Goal: Task Accomplishment & Management: Use online tool/utility

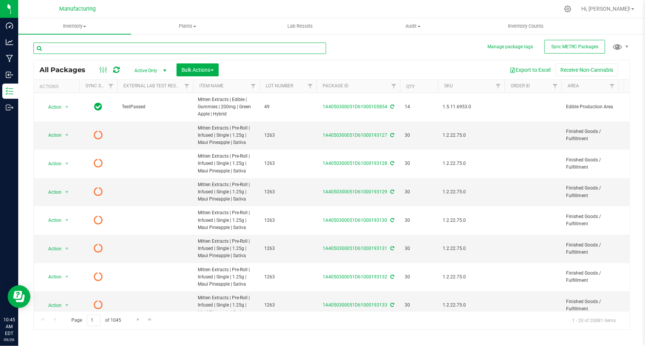
click at [115, 50] on input "text" at bounding box center [179, 47] width 292 height 11
paste input "1A4050300051D61000145218"
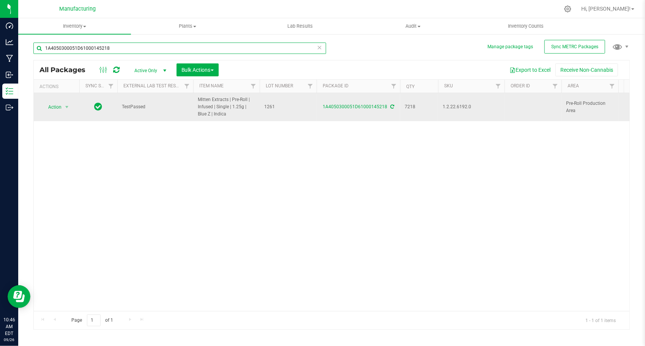
type input "1A4050300051D61000145218"
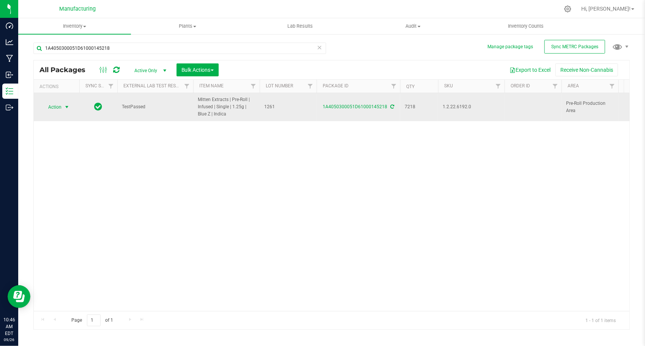
click at [66, 111] on span "select" at bounding box center [66, 107] width 9 height 11
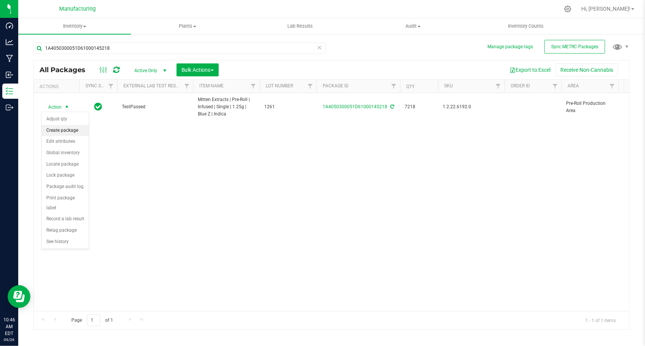
click at [66, 126] on li "Create package" at bounding box center [65, 130] width 47 height 11
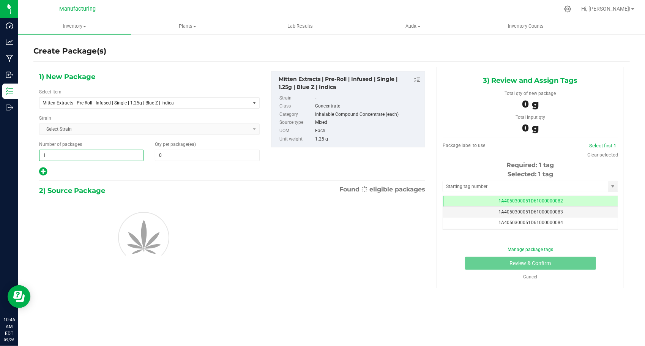
click at [88, 152] on span "1 1" at bounding box center [91, 154] width 104 height 11
click at [87, 152] on input "1" at bounding box center [91, 155] width 104 height 11
click at [71, 154] on input "1" at bounding box center [91, 155] width 104 height 11
type input "232"
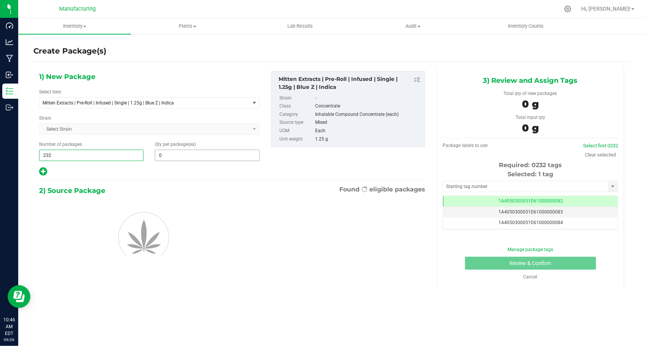
type input "232"
click at [174, 150] on span at bounding box center [207, 154] width 104 height 11
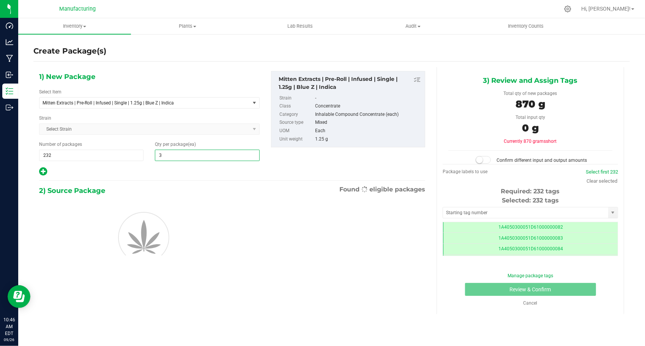
type input "30"
click at [162, 167] on div at bounding box center [149, 172] width 220 height 10
click at [467, 207] on input "text" at bounding box center [525, 212] width 165 height 11
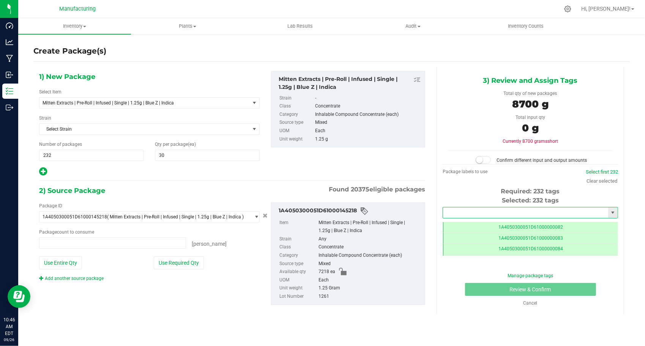
type input "0 ea"
click at [467, 207] on input "text" at bounding box center [525, 212] width 165 height 11
click at [467, 224] on li "1A4050300051D61000193255" at bounding box center [530, 224] width 175 height 11
type input "1A4050300051D61000193255"
click at [180, 263] on button "Use Required Qty" at bounding box center [179, 262] width 50 height 13
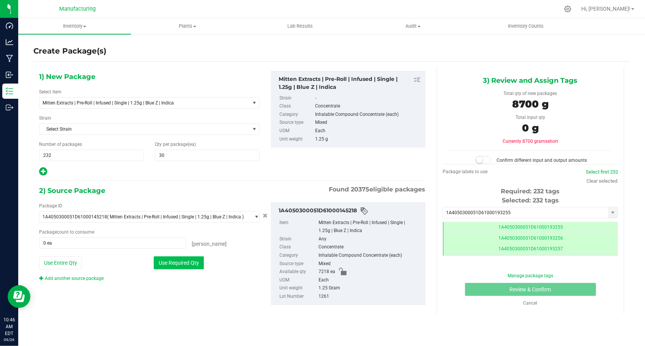
type input "6960 ea"
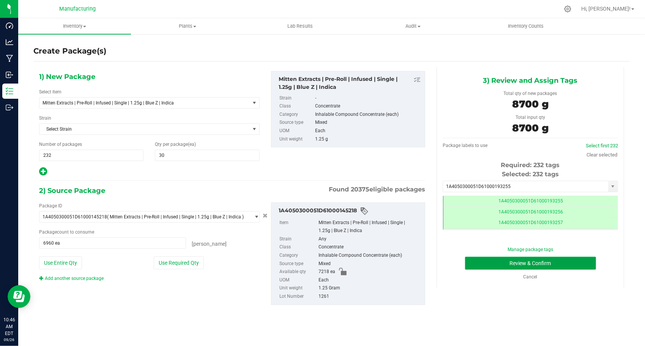
click at [475, 268] on button "Review & Confirm" at bounding box center [530, 262] width 131 height 13
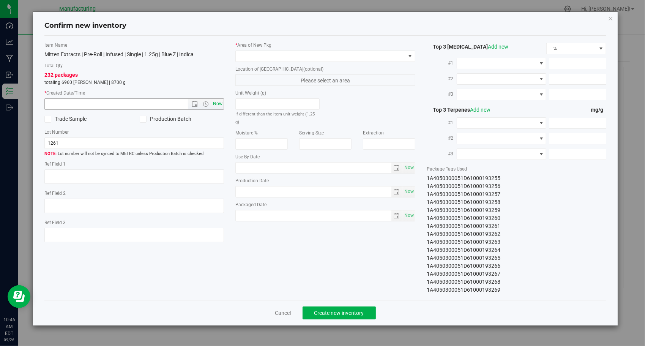
click at [224, 101] on div "Item Name Mitten Extracts | Pre-Roll | Infused | Single | 1.25g | Blue Z | Indi…" at bounding box center [134, 145] width 191 height 207
click at [221, 102] on span "Now" at bounding box center [217, 103] width 13 height 11
type input "[DATE] 10:46 AM"
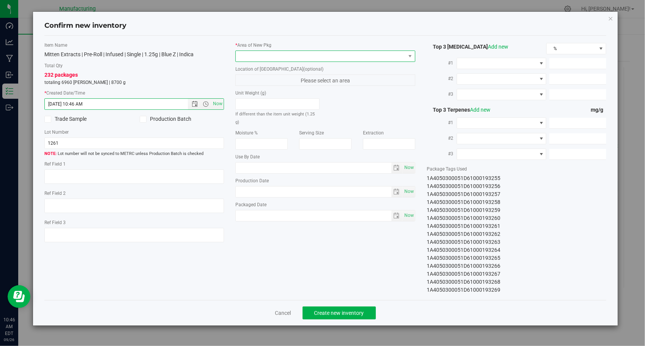
click at [350, 54] on span at bounding box center [321, 56] width 170 height 11
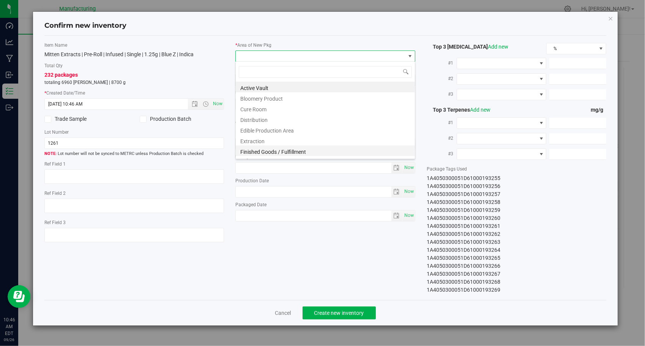
click at [300, 154] on li "Finished Goods / Fulfillment" at bounding box center [325, 150] width 179 height 11
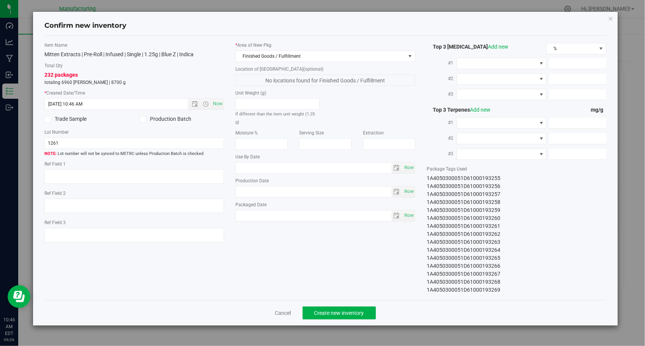
click at [308, 237] on div "Item Name Mitten Extracts | Pre-Roll | Infused | Single | 1.25g | Blue Z | Indi…" at bounding box center [325, 168] width 573 height 252
click at [319, 315] on span "Create new inventory" at bounding box center [339, 313] width 50 height 6
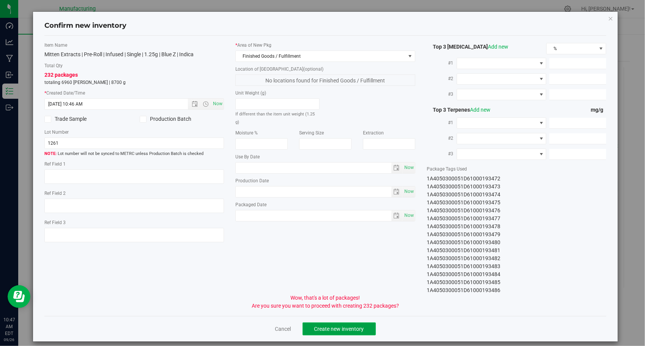
click at [321, 326] on span "Create new inventory" at bounding box center [339, 329] width 50 height 6
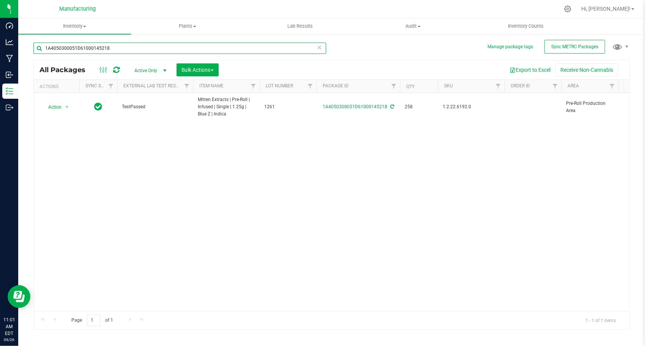
click at [179, 45] on input "1A4050300051D61000145218" at bounding box center [179, 47] width 292 height 11
paste input "26149"
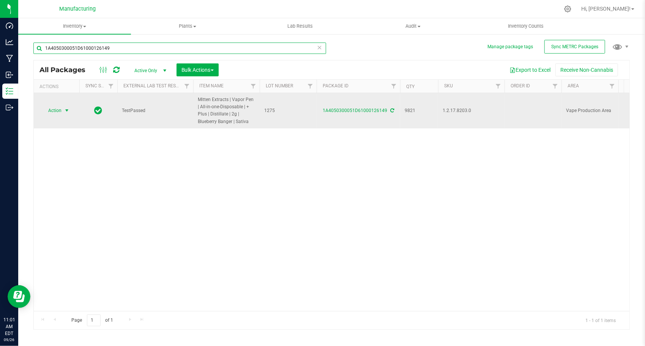
type input "1A4050300051D61000126149"
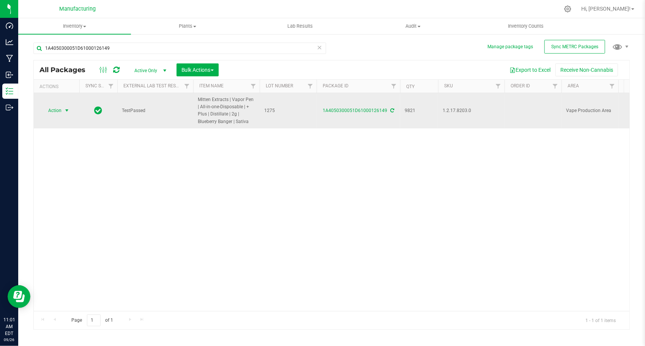
click at [63, 108] on span "select" at bounding box center [66, 110] width 9 height 11
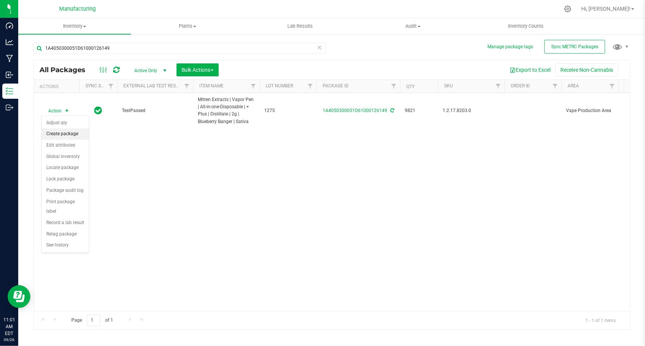
click at [60, 129] on li "Create package" at bounding box center [65, 133] width 47 height 11
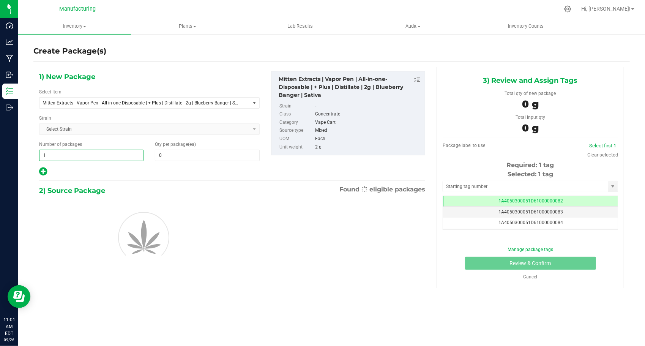
click at [68, 157] on span "1 1" at bounding box center [91, 154] width 104 height 11
type input "194"
click at [165, 149] on span at bounding box center [207, 154] width 104 height 11
type input "50"
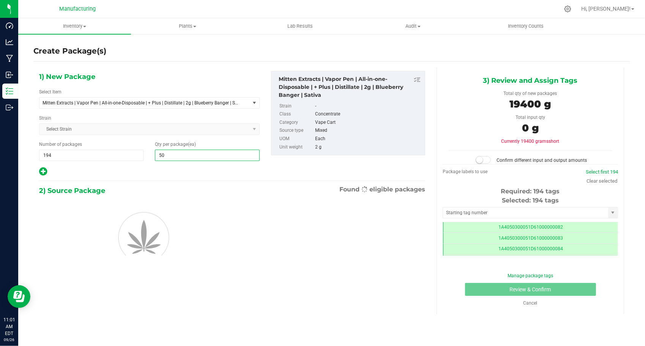
type input "50"
click at [459, 207] on span at bounding box center [529, 212] width 175 height 11
click at [462, 208] on input "text" at bounding box center [525, 212] width 165 height 11
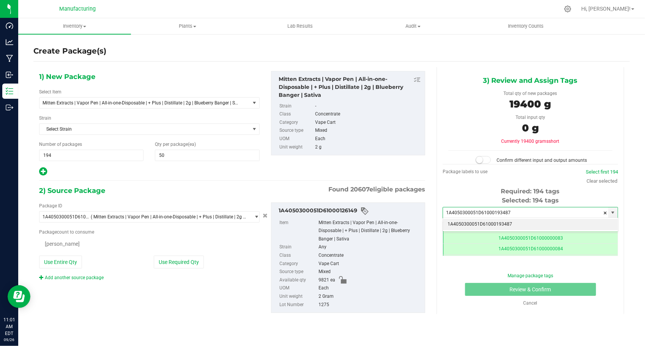
click at [462, 224] on li "1A4050300051D61000193487" at bounding box center [530, 224] width 175 height 11
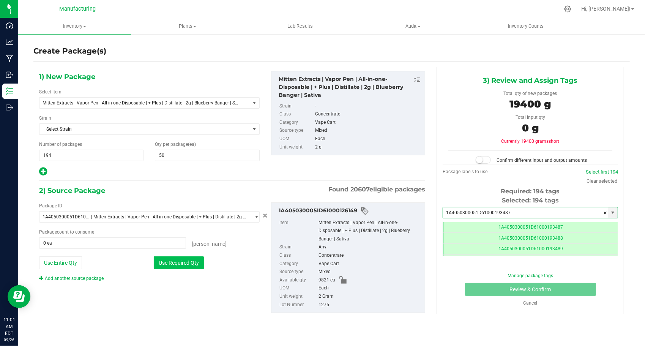
type input "1A4050300051D61000193487"
click at [159, 267] on button "Use Required Qty" at bounding box center [179, 262] width 50 height 13
type input "9700 ea"
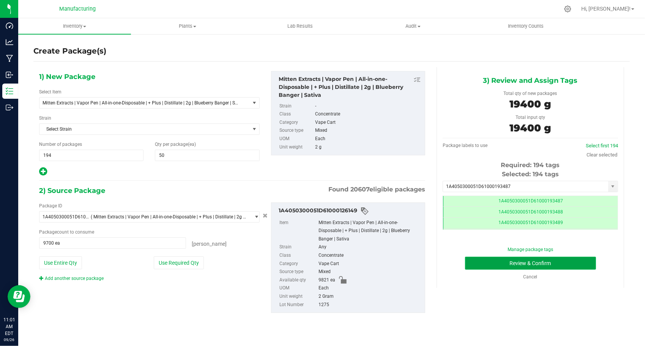
click at [467, 261] on button "Review & Confirm" at bounding box center [530, 262] width 131 height 13
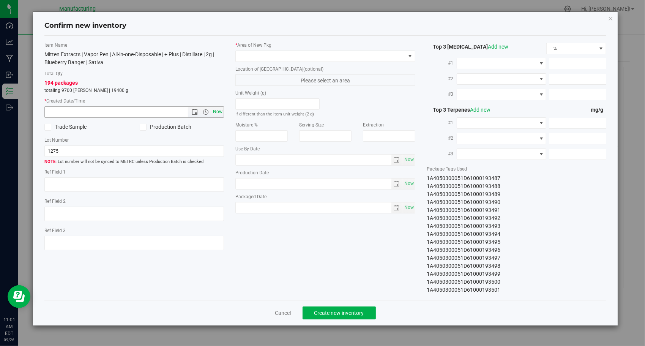
click at [220, 109] on span "Now" at bounding box center [217, 111] width 13 height 11
type input "[DATE] 11:01 AM"
click at [312, 57] on span at bounding box center [321, 56] width 170 height 11
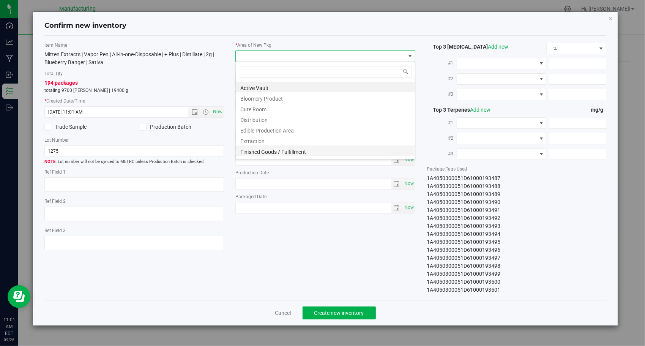
click at [298, 149] on li "Finished Goods / Fulfillment" at bounding box center [325, 150] width 179 height 11
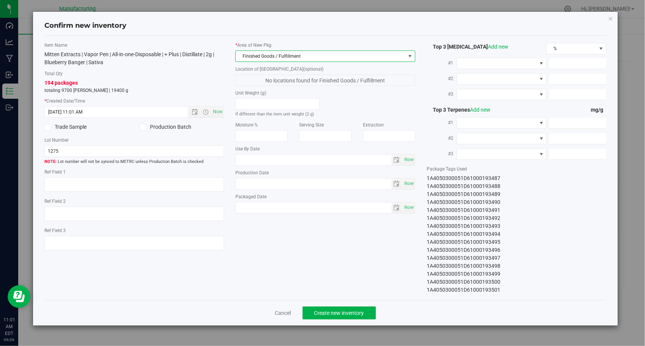
click at [304, 222] on div "Item Name Mitten Extracts | Vapor Pen | All-in-one-Disposable | + Plus | Distil…" at bounding box center [325, 168] width 573 height 252
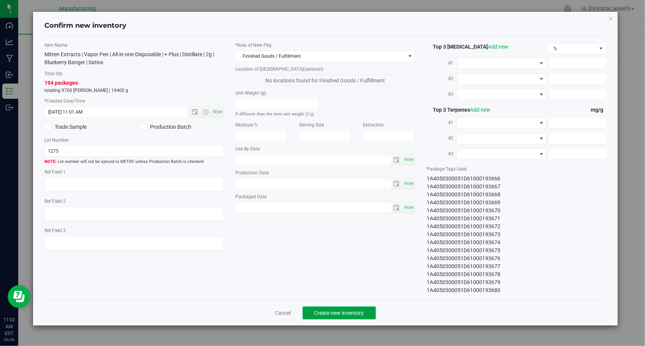
click at [310, 311] on button "Create new inventory" at bounding box center [338, 312] width 73 height 13
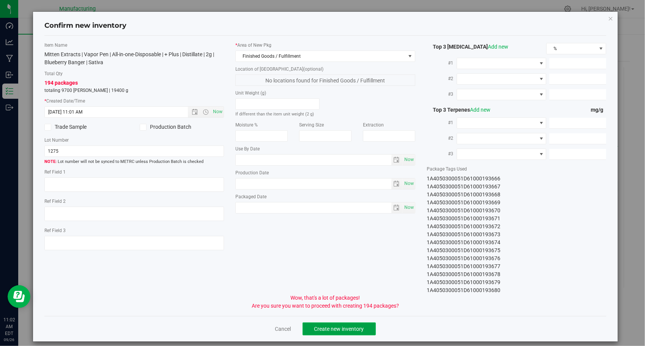
click at [347, 326] on span "Create new inventory" at bounding box center [339, 329] width 50 height 6
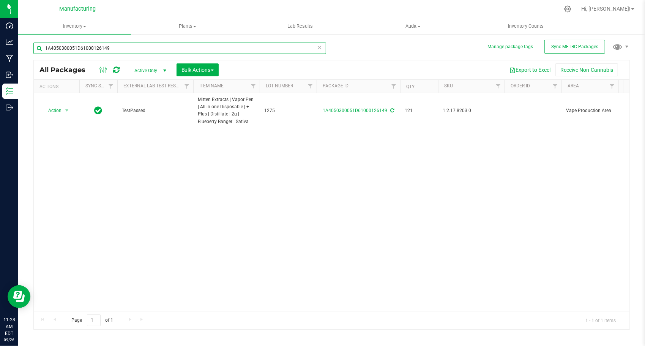
click at [145, 49] on input "1A4050300051D61000126149" at bounding box center [179, 47] width 292 height 11
paste input "51"
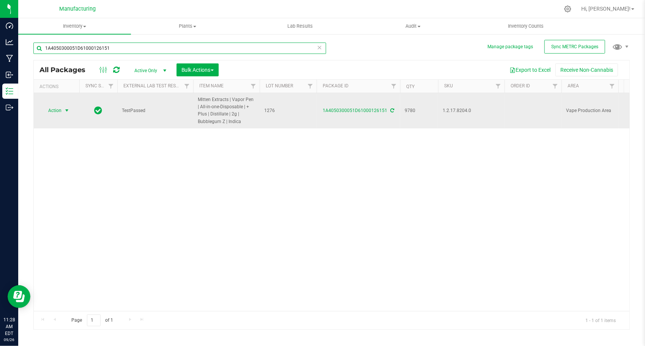
type input "1A4050300051D61000126151"
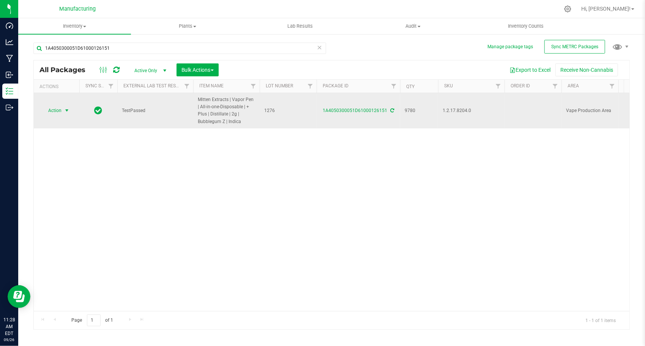
click at [66, 106] on span "select" at bounding box center [66, 110] width 9 height 11
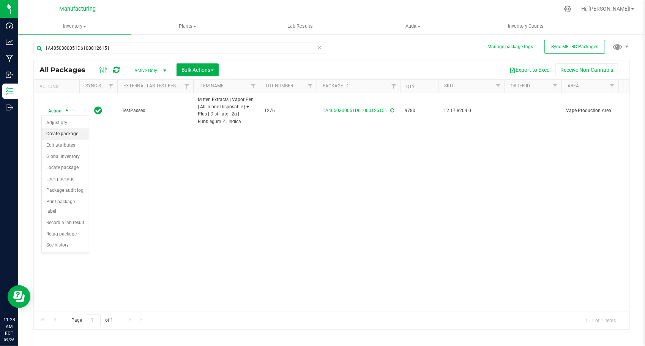
click at [60, 131] on li "Create package" at bounding box center [65, 133] width 47 height 11
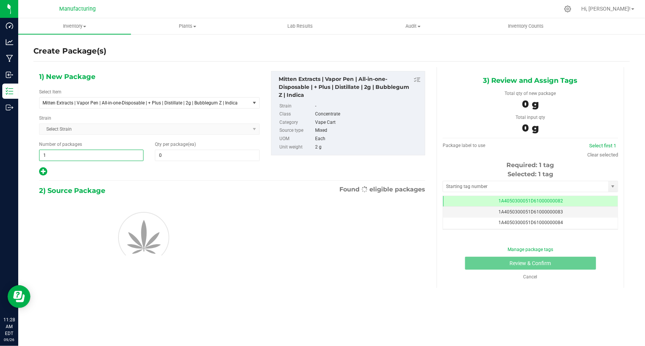
click at [116, 155] on span "1 1" at bounding box center [91, 154] width 104 height 11
type input "194"
click at [190, 152] on span at bounding box center [207, 154] width 104 height 11
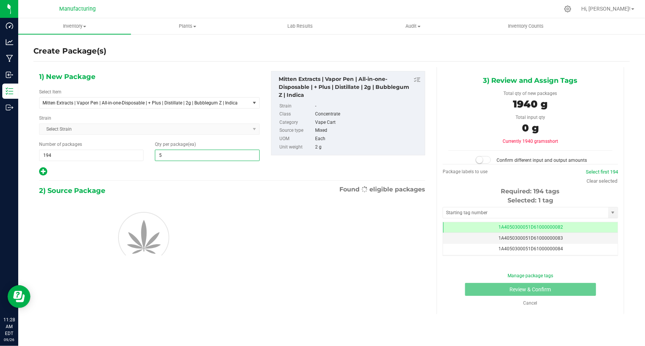
type input "50"
click at [121, 187] on div "2) Source Package Found eligible packages" at bounding box center [232, 190] width 386 height 11
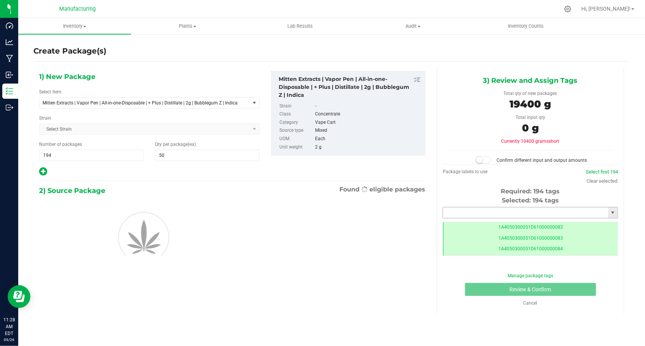
click at [491, 209] on input "text" at bounding box center [525, 212] width 165 height 11
click at [485, 225] on li "1A4050300051D61000193681" at bounding box center [530, 224] width 175 height 11
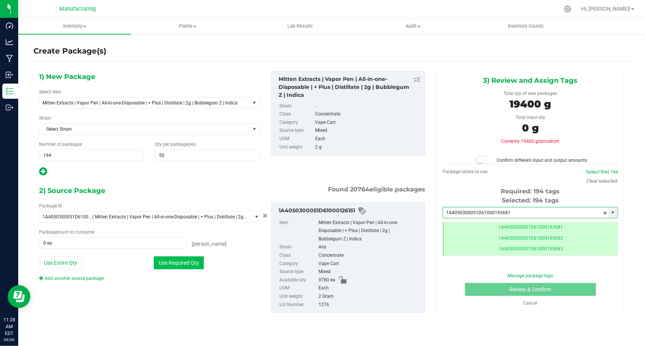
type input "1A4050300051D61000193681"
click at [165, 260] on button "Use Required Qty" at bounding box center [179, 262] width 50 height 13
type input "9700 ea"
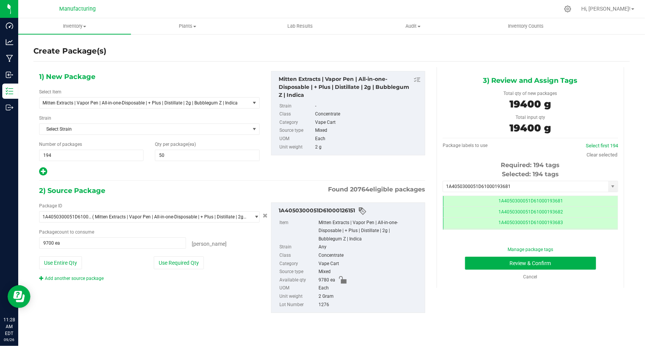
click at [473, 253] on div "Manage package tags Review & Confirm Cancel" at bounding box center [530, 263] width 164 height 34
click at [471, 259] on button "Review & Confirm" at bounding box center [530, 262] width 131 height 13
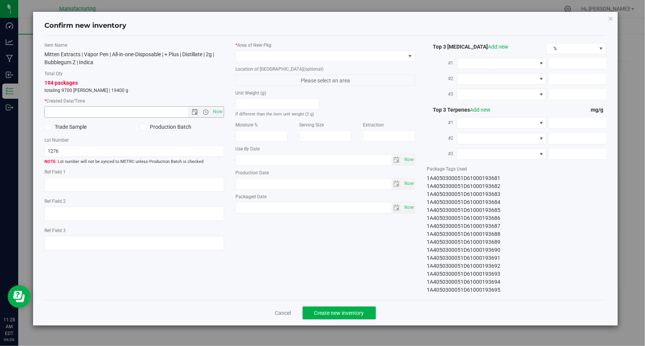
drag, startPoint x: 221, startPoint y: 114, endPoint x: 285, endPoint y: 91, distance: 67.7
click at [221, 114] on span "Now" at bounding box center [217, 111] width 13 height 11
type input "[DATE] 11:28 AM"
click at [361, 54] on span at bounding box center [321, 56] width 170 height 11
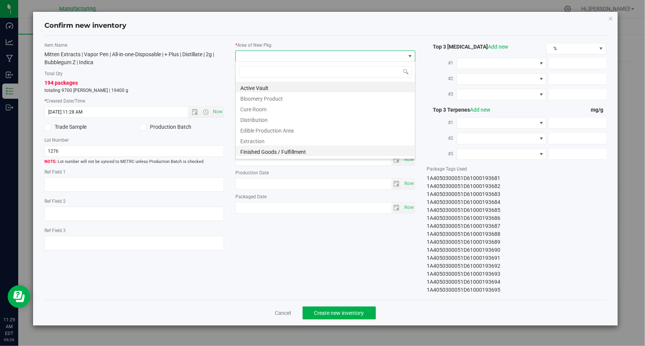
click at [299, 151] on li "Finished Goods / Fulfillment" at bounding box center [325, 150] width 179 height 11
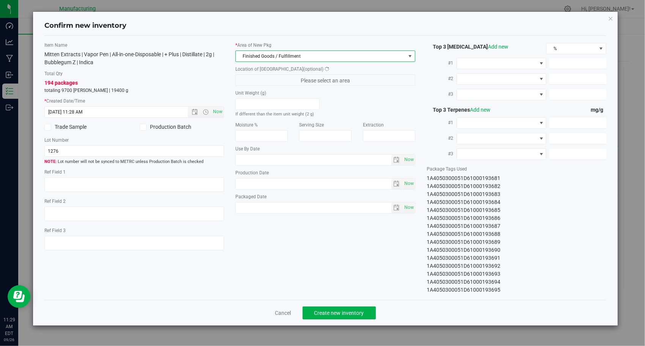
click at [310, 235] on div "Item Name Mitten Extracts | Vapor Pen | All-in-one-Disposable | + Plus | Distil…" at bounding box center [325, 168] width 573 height 252
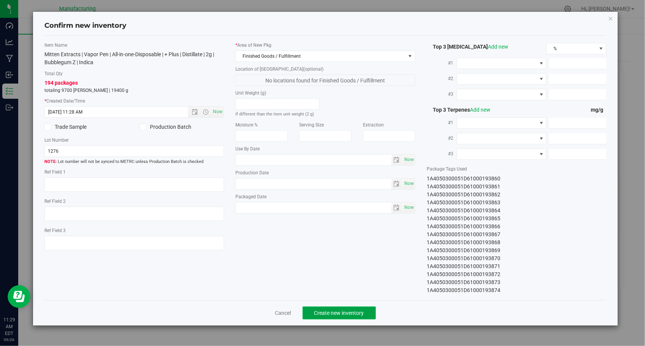
click at [341, 310] on span "Create new inventory" at bounding box center [339, 313] width 50 height 6
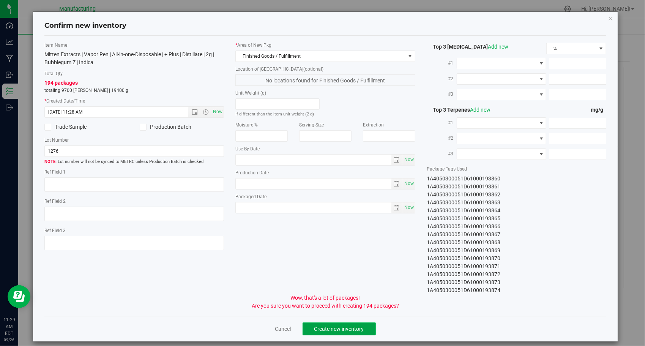
click at [340, 326] on span "Create new inventory" at bounding box center [339, 329] width 50 height 6
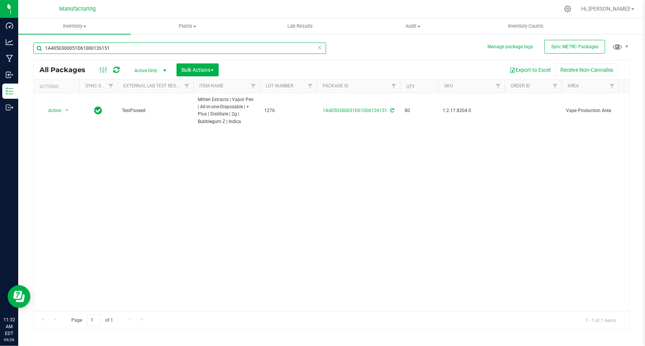
click at [161, 44] on input "1A4050300051D61000126151" at bounding box center [179, 47] width 292 height 11
paste input "2"
type input "1A4050300051D61000126152"
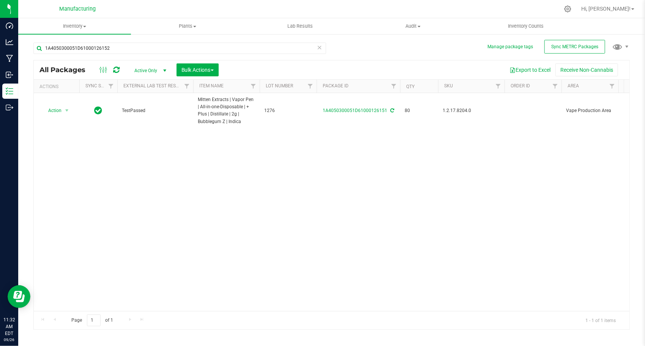
click at [109, 214] on div "Action Action Adjust qty Create package Edit attributes Global inventory Locate…" at bounding box center [331, 202] width 595 height 218
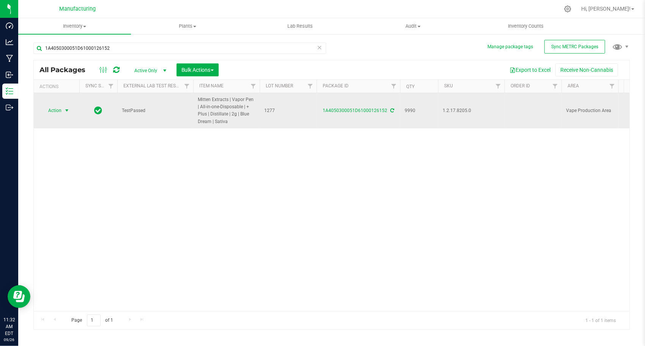
click at [67, 109] on span "select" at bounding box center [67, 110] width 6 height 6
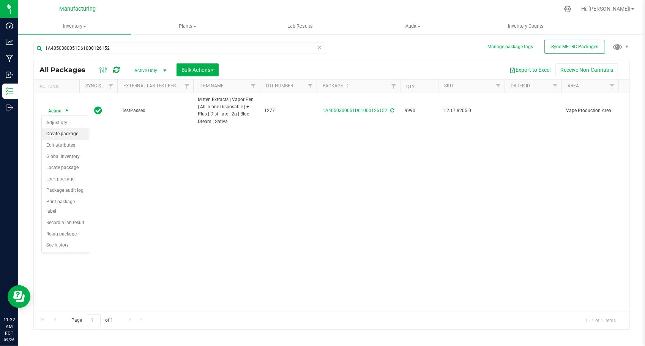
click at [61, 131] on li "Create package" at bounding box center [65, 133] width 47 height 11
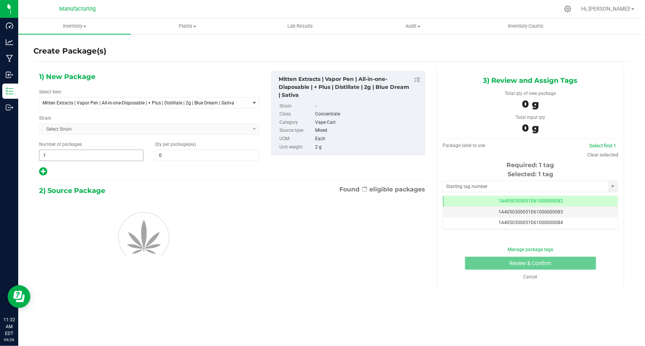
click at [82, 158] on span "1 1" at bounding box center [91, 154] width 104 height 11
type input "199"
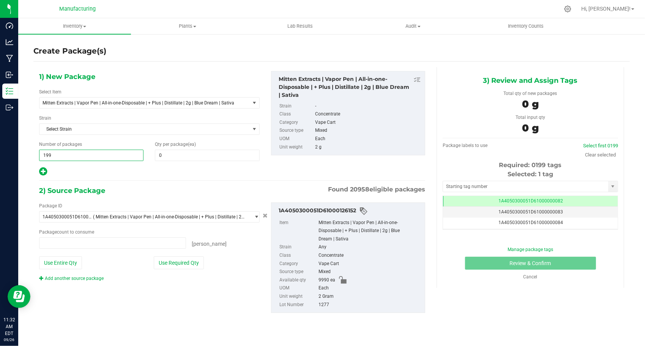
type input "0 ea"
type input "199"
click at [187, 158] on span at bounding box center [207, 154] width 104 height 11
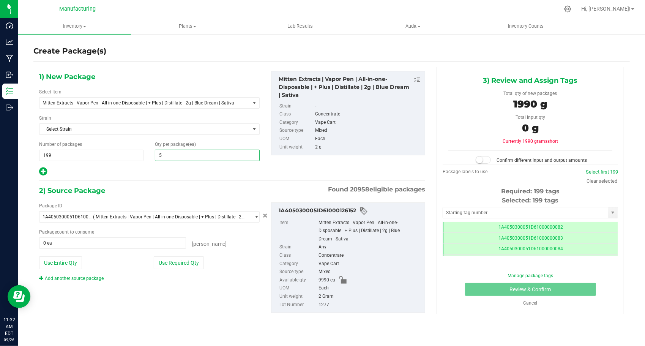
type input "50"
click at [146, 165] on div "1) New Package Select Item Mitten Extracts | Vapor Pen | All-in-one-Disposable …" at bounding box center [149, 123] width 232 height 105
click at [161, 266] on button "Use Required Qty" at bounding box center [179, 262] width 50 height 13
type input "9950 ea"
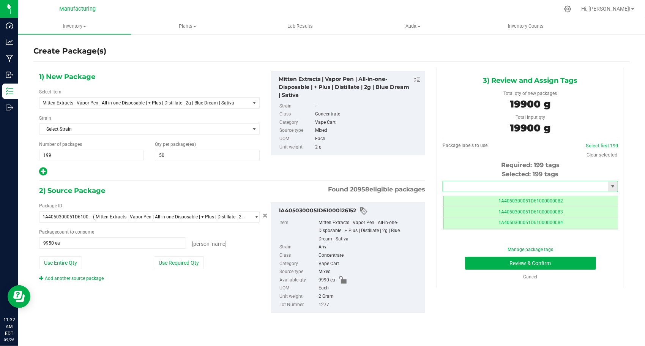
click at [515, 189] on input "text" at bounding box center [525, 186] width 165 height 11
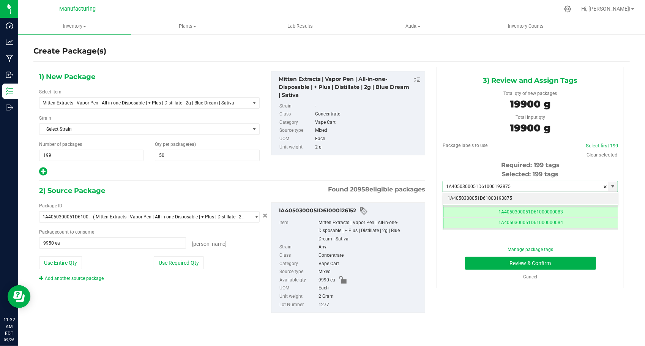
click at [515, 195] on li "1A4050300051D61000193875" at bounding box center [530, 198] width 175 height 11
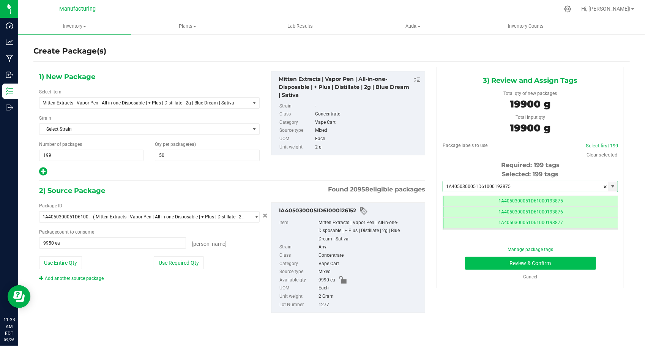
type input "1A4050300051D61000193875"
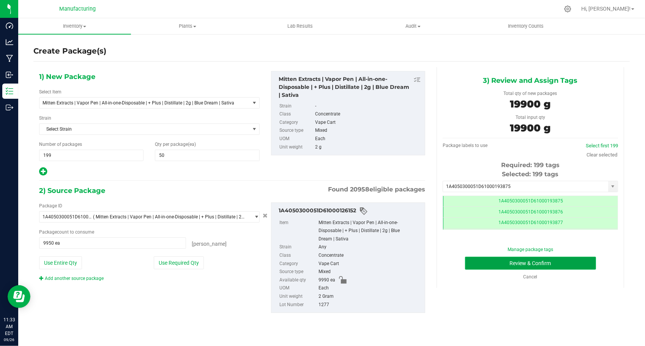
click at [486, 257] on button "Review & Confirm" at bounding box center [530, 262] width 131 height 13
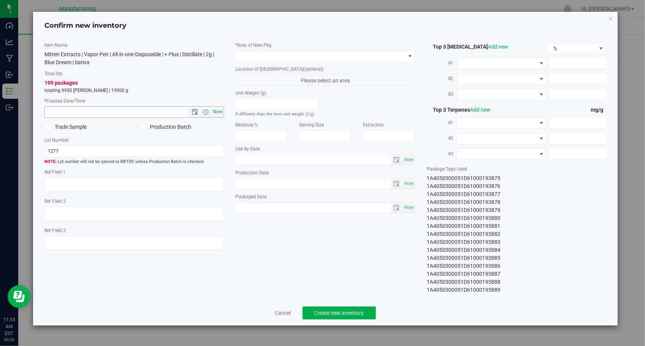
click at [217, 109] on span "Now" at bounding box center [217, 111] width 13 height 11
type input "[DATE] 11:33 AM"
click at [294, 52] on span at bounding box center [321, 56] width 170 height 11
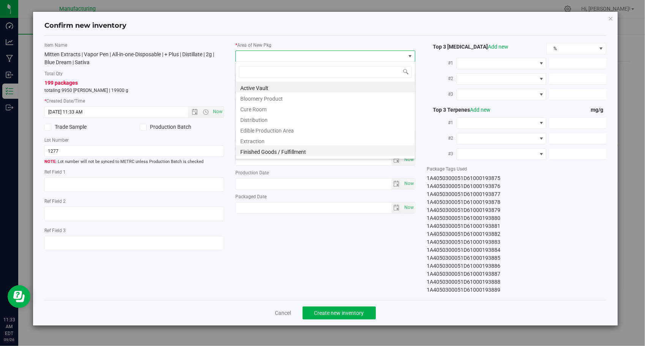
click at [292, 148] on li "Finished Goods / Fulfillment" at bounding box center [325, 150] width 179 height 11
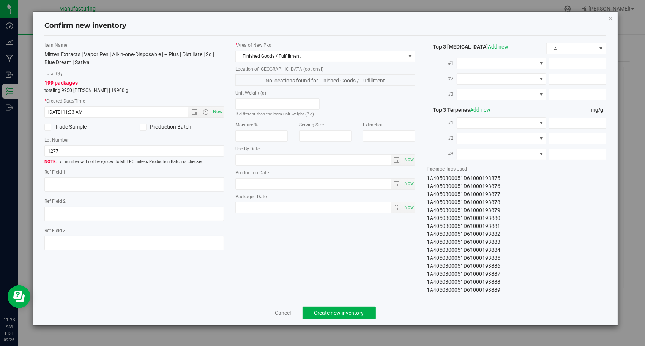
click at [287, 225] on div "Item Name Mitten Extracts | Vapor Pen | All-in-one-Disposable | + Plus | Distil…" at bounding box center [325, 168] width 573 height 252
click at [332, 299] on div "Item Name Mitten Extracts | Vapor Pen | All-in-one-Disposable | + Plus | Distil…" at bounding box center [325, 168] width 562 height 264
click at [332, 307] on button "Create new inventory" at bounding box center [338, 312] width 73 height 13
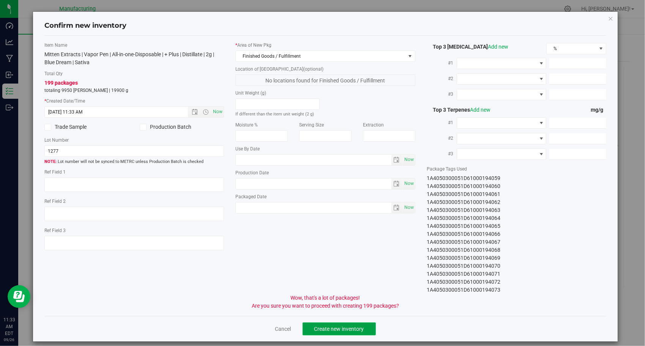
click at [308, 323] on button "Create new inventory" at bounding box center [338, 328] width 73 height 13
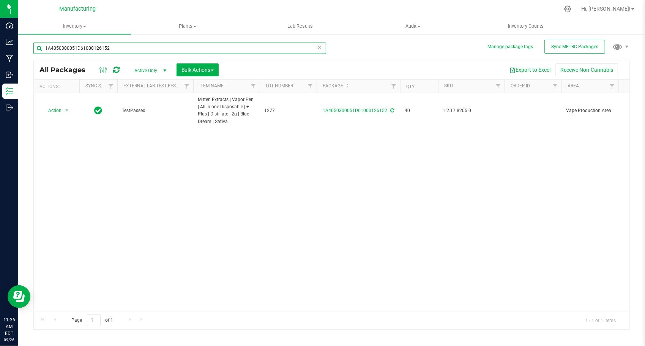
click at [131, 44] on input "1A4050300051D61000126152" at bounding box center [179, 47] width 292 height 11
click at [132, 44] on input "1A4050300051D61000126152" at bounding box center [179, 47] width 292 height 11
paste input "4"
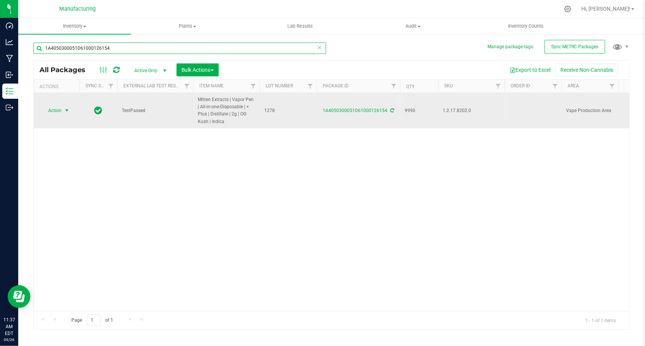
type input "1A4050300051D61000126154"
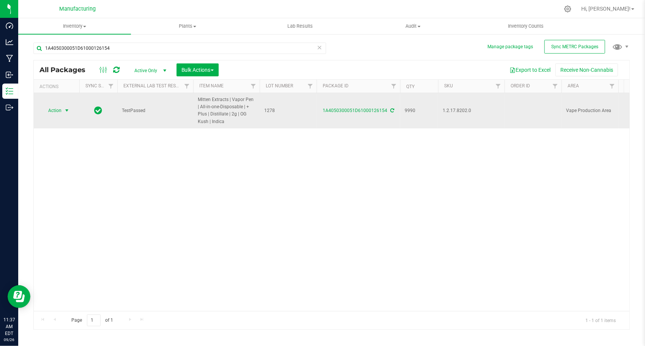
click at [66, 111] on span "select" at bounding box center [67, 110] width 6 height 6
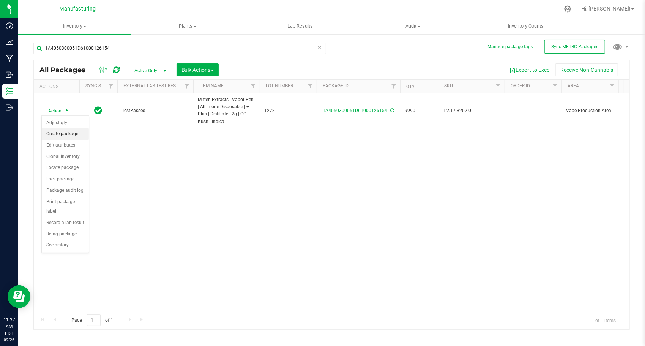
click at [66, 136] on li "Create package" at bounding box center [65, 133] width 47 height 11
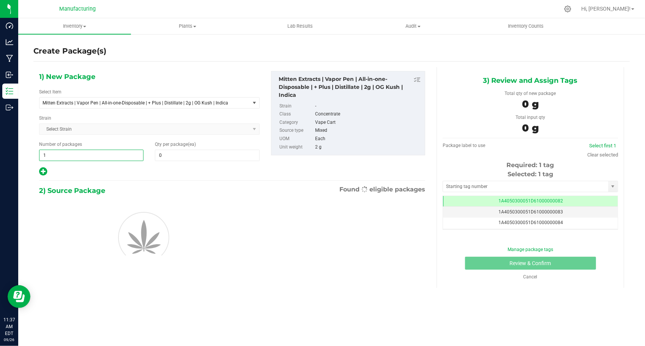
click at [87, 156] on span "1 1" at bounding box center [91, 154] width 104 height 11
type input "198"
click at [186, 152] on span at bounding box center [207, 154] width 104 height 11
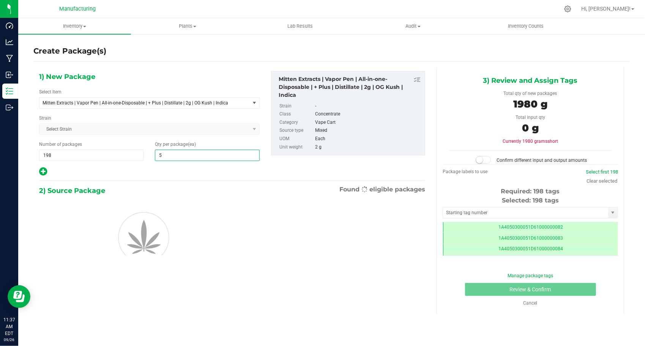
type input "50"
click at [164, 173] on div at bounding box center [149, 172] width 220 height 10
click at [492, 215] on input "text" at bounding box center [525, 212] width 165 height 11
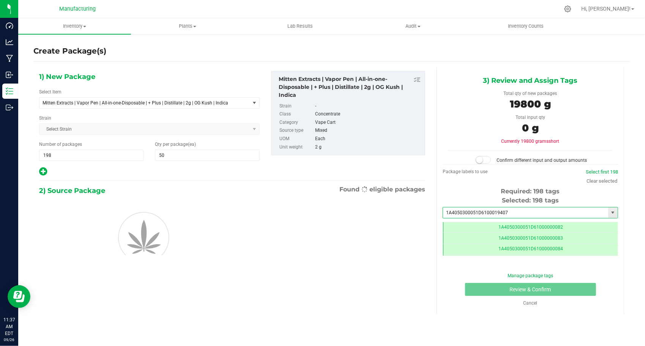
type input "1A4050300051D61000194074"
click at [489, 221] on li "1A4050300051D61000194074" at bounding box center [530, 224] width 175 height 11
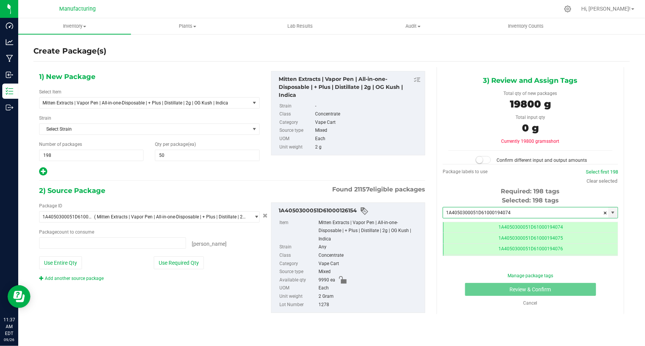
type input "0 ea"
type input "1A4050300051D61000194074"
click at [188, 257] on button "Use Required Qty" at bounding box center [179, 262] width 50 height 13
type input "9900 ea"
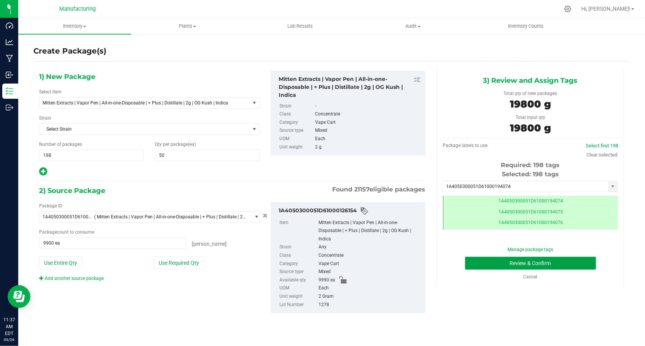
click at [498, 268] on button "Review & Confirm" at bounding box center [530, 262] width 131 height 13
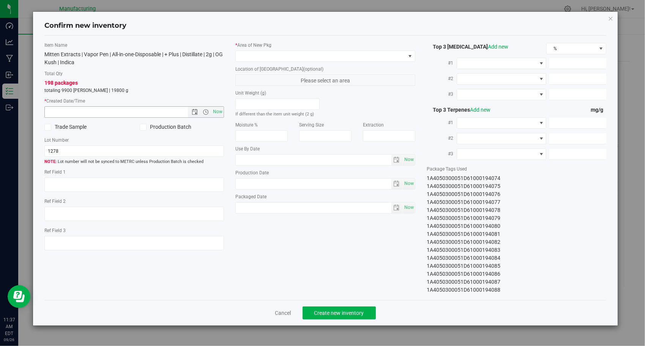
drag, startPoint x: 216, startPoint y: 112, endPoint x: 228, endPoint y: 115, distance: 12.1
click at [217, 112] on span "Now" at bounding box center [217, 111] width 13 height 11
type input "[DATE] 11:37 AM"
click at [327, 58] on span at bounding box center [321, 56] width 170 height 11
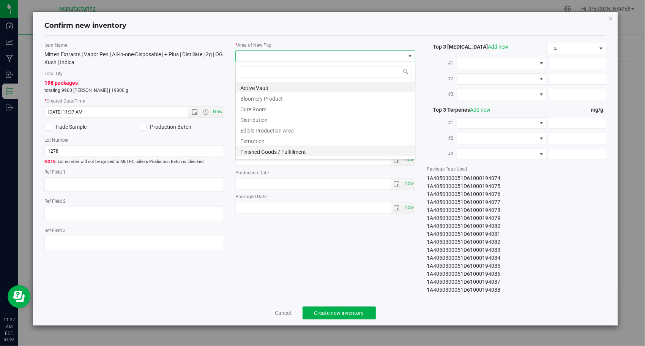
click at [304, 150] on li "Finished Goods / Fulfillment" at bounding box center [325, 150] width 179 height 11
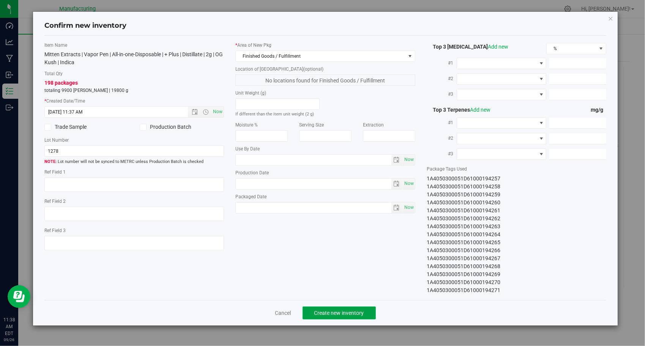
click at [324, 306] on button "Create new inventory" at bounding box center [338, 312] width 73 height 13
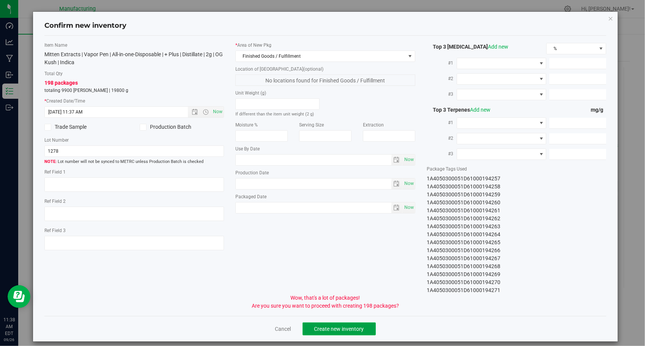
click at [342, 326] on span "Create new inventory" at bounding box center [339, 329] width 50 height 6
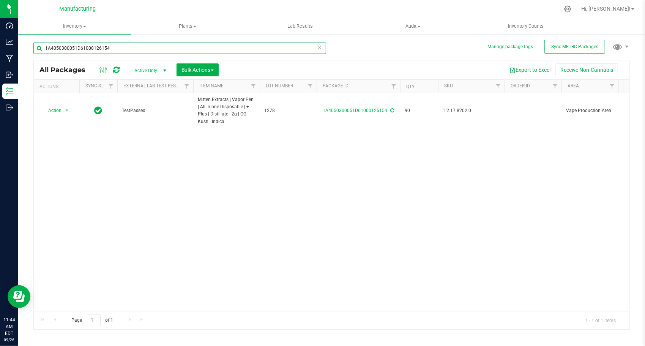
click at [153, 47] on input "1A4050300051D61000126154" at bounding box center [179, 47] width 292 height 11
paste input "3"
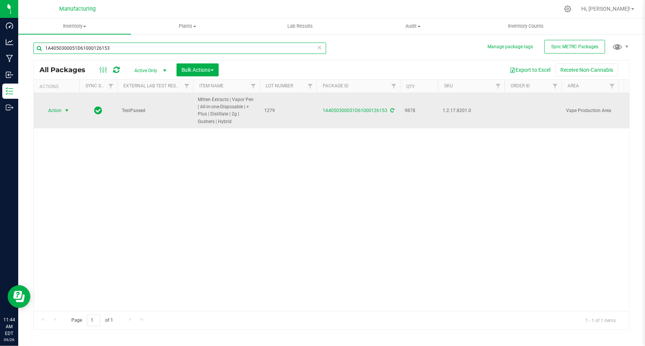
type input "1A4050300051D61000126153"
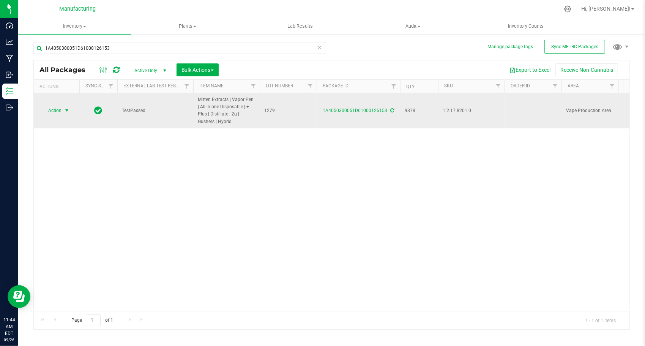
click at [60, 107] on span "Action" at bounding box center [51, 110] width 20 height 11
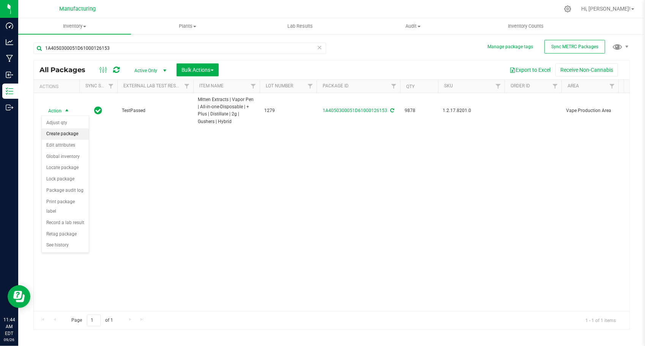
click at [68, 130] on li "Create package" at bounding box center [65, 133] width 47 height 11
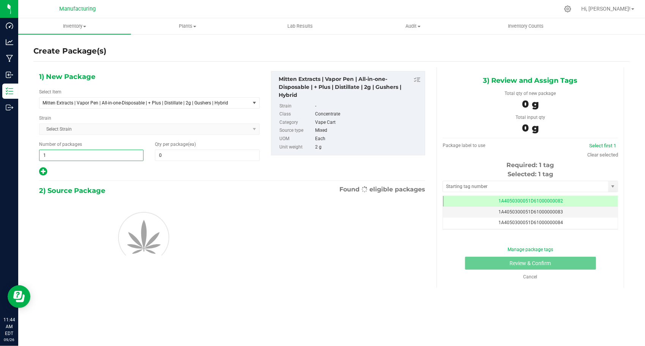
click at [96, 158] on span "1 1" at bounding box center [91, 154] width 104 height 11
type input "197"
click at [165, 151] on span at bounding box center [207, 154] width 104 height 11
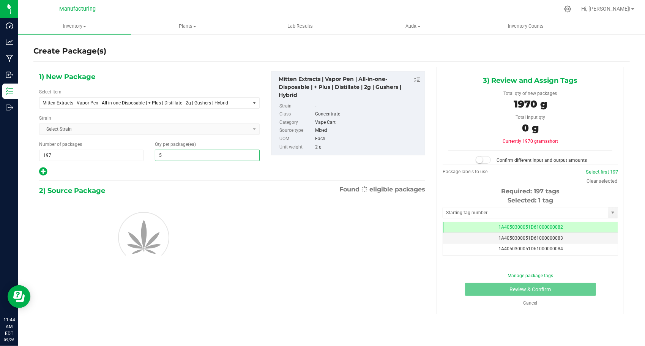
type input "50"
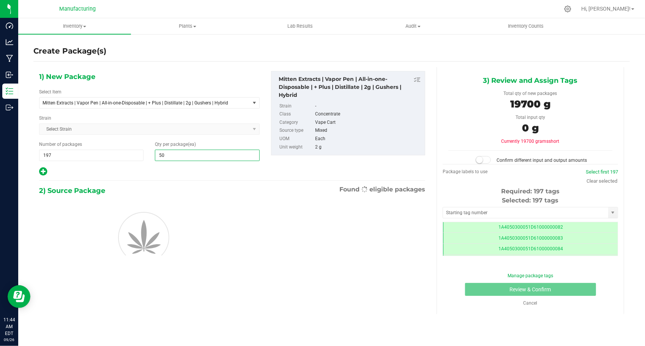
type input "50"
click at [141, 171] on div at bounding box center [149, 172] width 220 height 10
click at [467, 209] on input "text" at bounding box center [525, 212] width 165 height 11
type input "1A4050300051D61000194272"
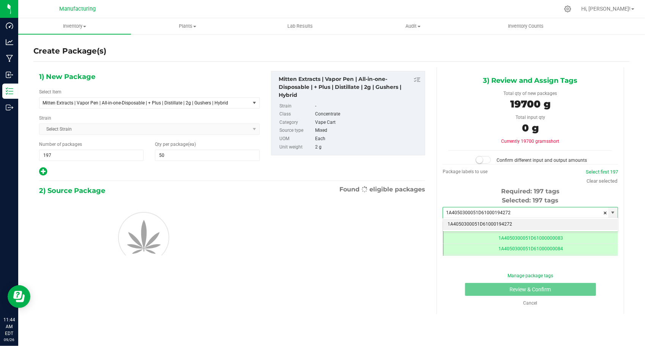
click at [492, 225] on li "1A4050300051D61000194272" at bounding box center [530, 224] width 175 height 11
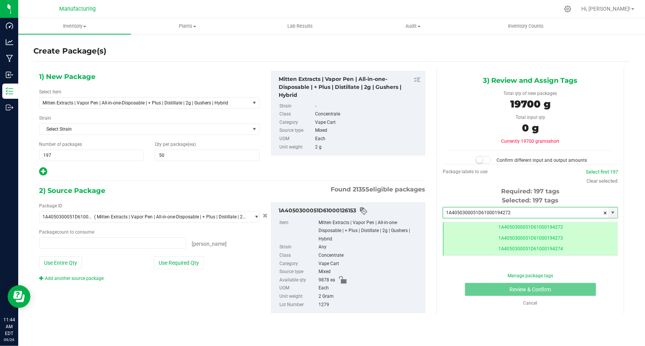
type input "0 ea"
type input "1A4050300051D61000194272"
click at [180, 256] on button "Use Required Qty" at bounding box center [179, 262] width 50 height 13
type input "9850 ea"
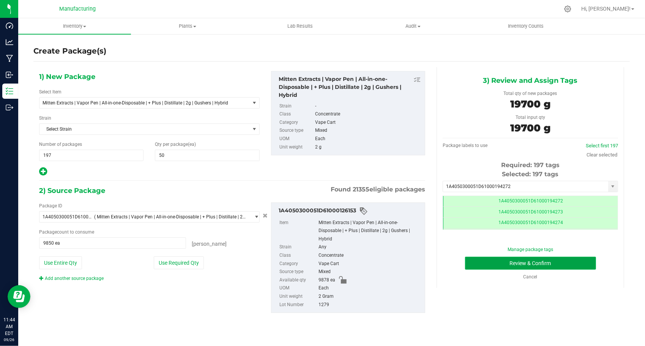
click at [483, 259] on button "Review & Confirm" at bounding box center [530, 262] width 131 height 13
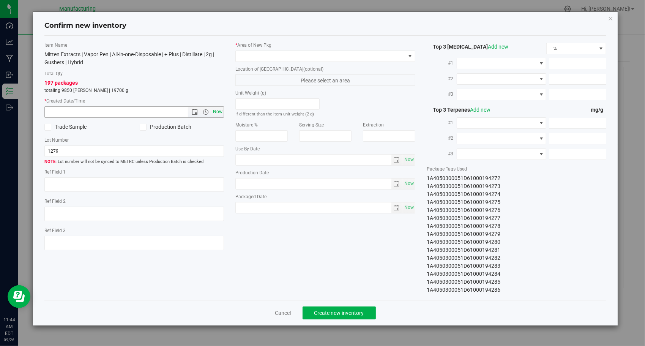
click at [216, 110] on span "Now" at bounding box center [217, 111] width 13 height 11
type input "[DATE] 11:44 AM"
click at [314, 57] on span at bounding box center [321, 56] width 170 height 11
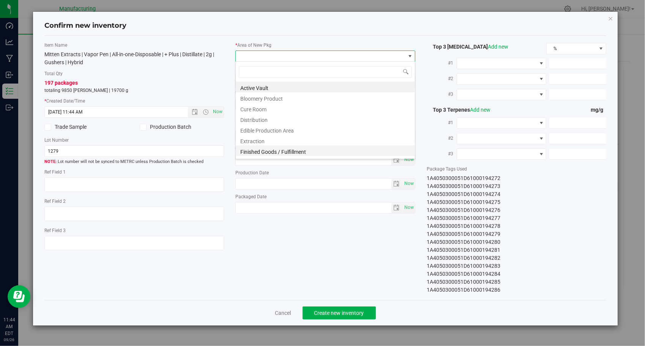
click at [289, 149] on li "Finished Goods / Fulfillment" at bounding box center [325, 150] width 179 height 11
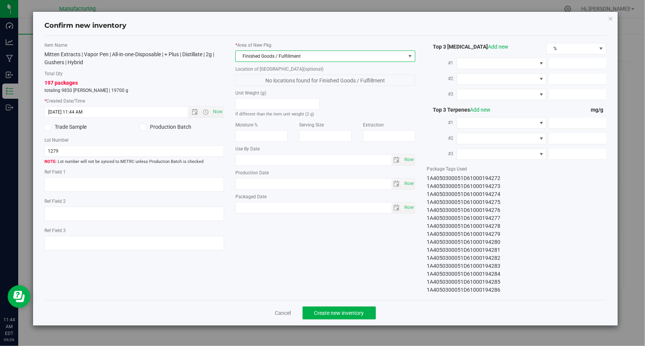
drag, startPoint x: 269, startPoint y: 238, endPoint x: 277, endPoint y: 235, distance: 9.0
click at [270, 237] on div "Item Name Mitten Extracts | Vapor Pen | All-in-one-Disposable | + Plus | Distil…" at bounding box center [325, 168] width 573 height 252
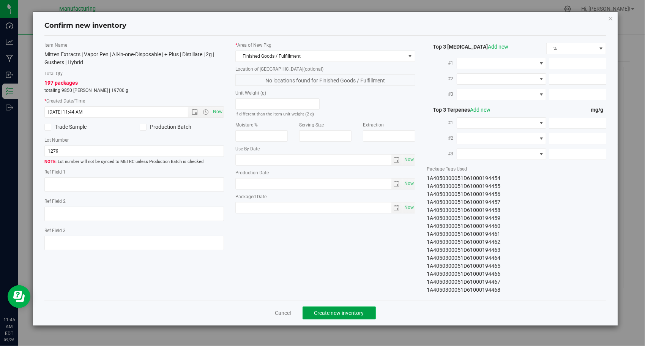
click at [330, 310] on span "Create new inventory" at bounding box center [339, 313] width 50 height 6
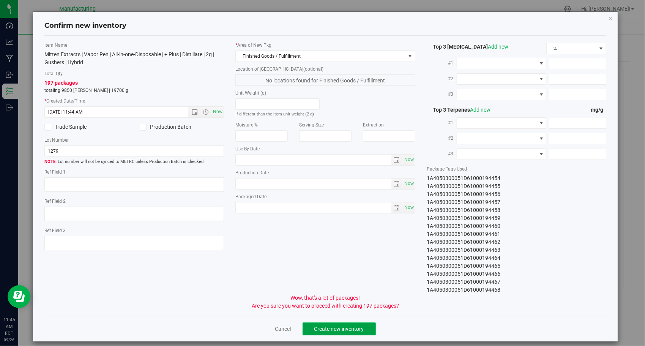
click at [326, 328] on span "Create new inventory" at bounding box center [339, 329] width 50 height 6
